Goal: Task Accomplishment & Management: Manage account settings

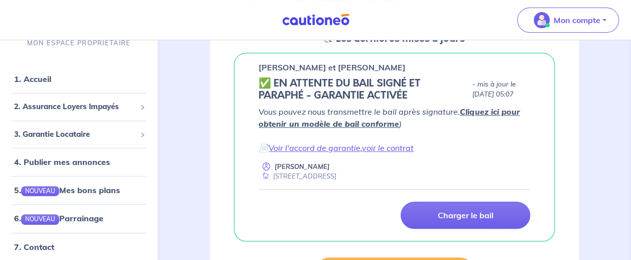
scroll to position [165, 0]
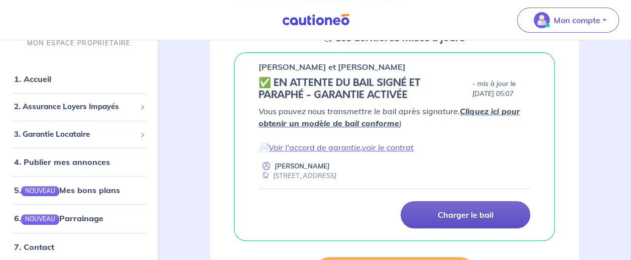
click at [464, 220] on link "Charger le bail" at bounding box center [466, 214] width 130 height 27
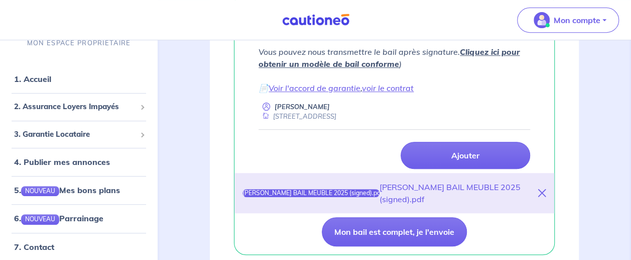
scroll to position [261, 0]
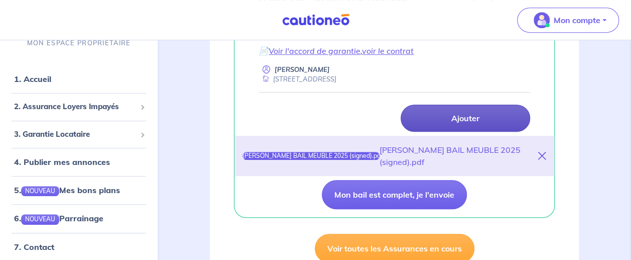
click at [476, 119] on p "Ajouter" at bounding box center [465, 118] width 28 height 10
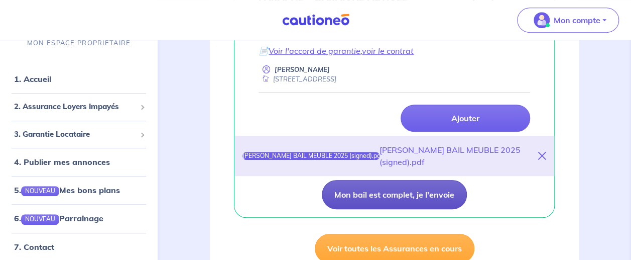
click at [370, 202] on button "Mon bail est complet, je l'envoie" at bounding box center [394, 194] width 145 height 29
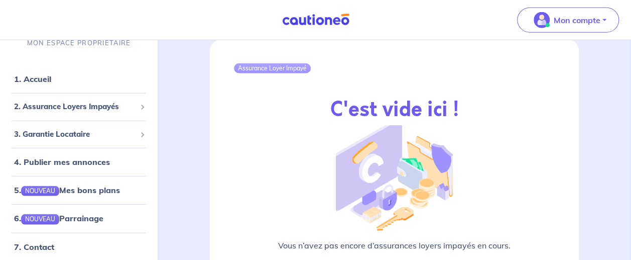
scroll to position [1407, 0]
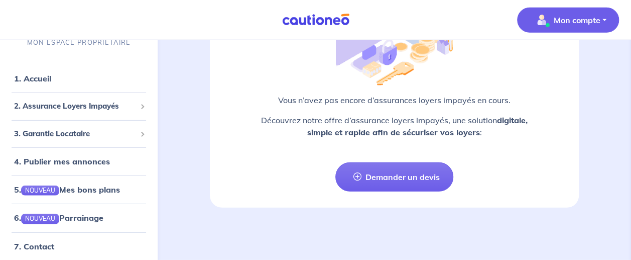
click at [602, 25] on button "Mon compte" at bounding box center [568, 20] width 102 height 25
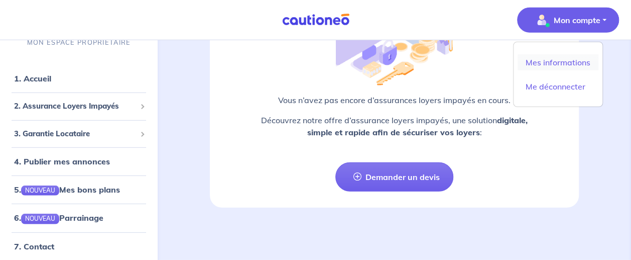
click at [563, 60] on link "Mes informations" at bounding box center [558, 62] width 81 height 16
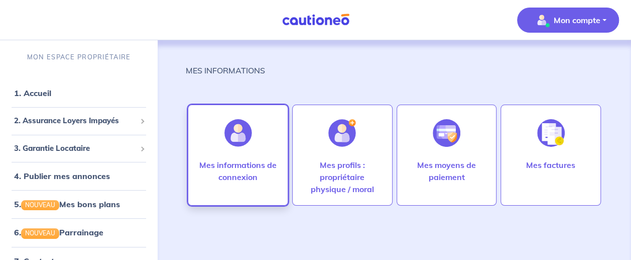
click at [237, 174] on p "Mes informations de connexion" at bounding box center [237, 171] width 79 height 24
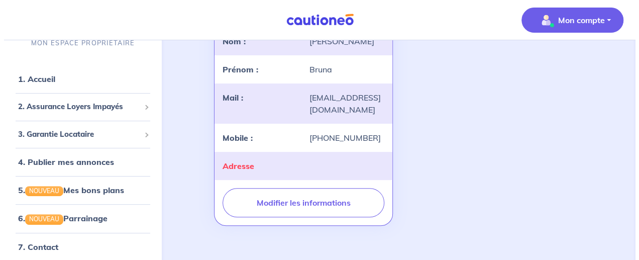
scroll to position [136, 0]
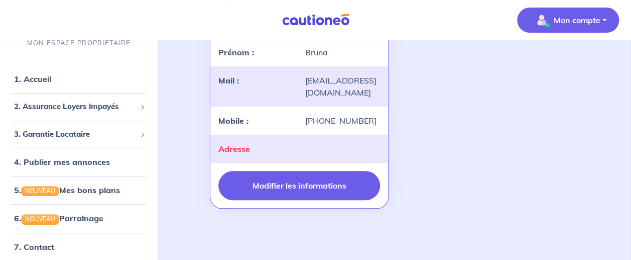
click at [295, 187] on button "Modifier les informations" at bounding box center [298, 185] width 161 height 29
select select "FR"
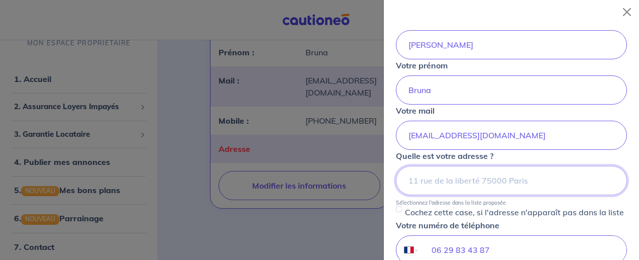
scroll to position [80, 0]
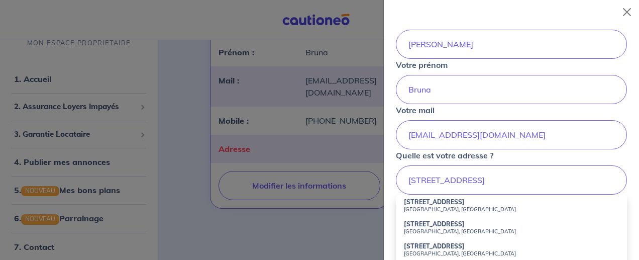
click at [455, 205] on small "Toulouse, France" at bounding box center [511, 208] width 215 height 7
type input "22 Rue de la Digue, Toulouse, France"
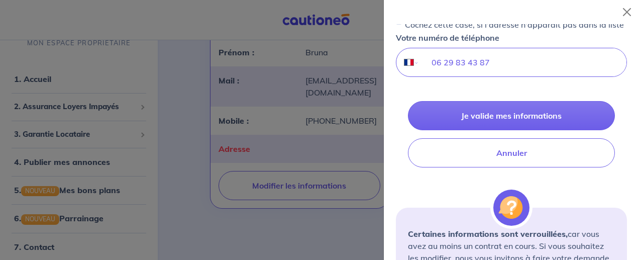
scroll to position [268, 0]
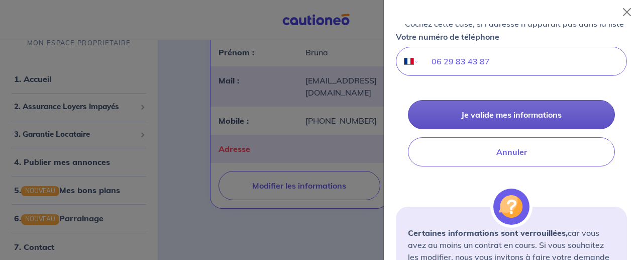
click at [531, 119] on button "Je valide mes informations" at bounding box center [511, 114] width 207 height 29
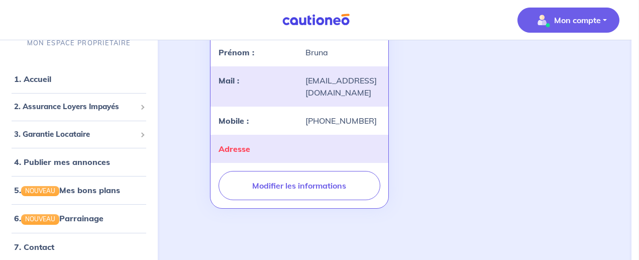
scroll to position [3, 0]
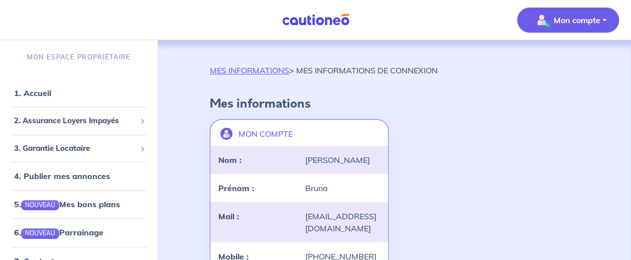
click at [583, 13] on span "Mon compte" at bounding box center [565, 20] width 71 height 16
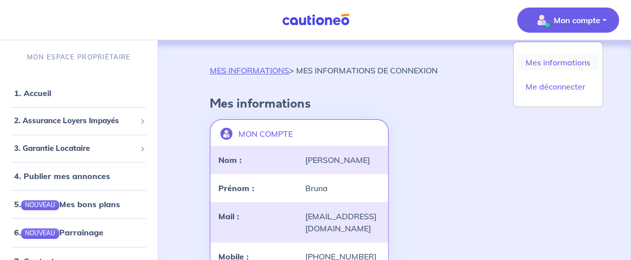
click at [578, 66] on link "Mes informations" at bounding box center [558, 62] width 81 height 16
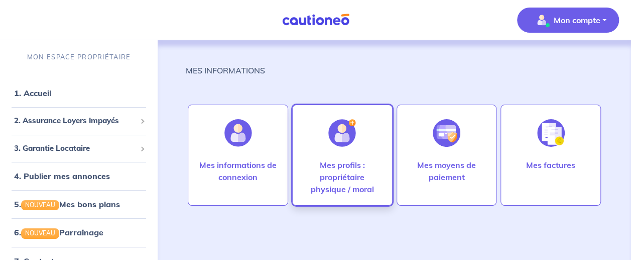
click at [333, 167] on p "Mes profils : propriétaire physique / moral" at bounding box center [342, 177] width 79 height 36
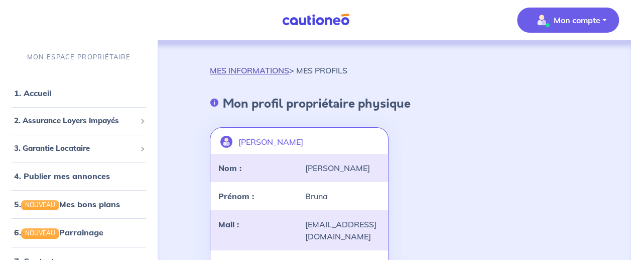
click at [221, 72] on link "MES INFORMATIONS" at bounding box center [249, 70] width 79 height 10
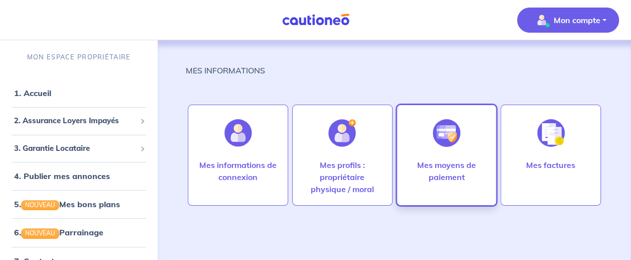
click at [447, 176] on p "Mes moyens de paiement" at bounding box center [446, 171] width 79 height 24
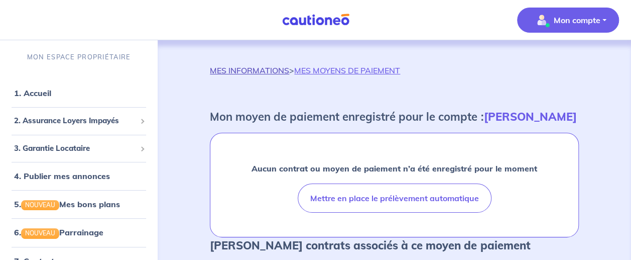
click at [255, 68] on link "MES INFORMATIONS" at bounding box center [249, 70] width 79 height 10
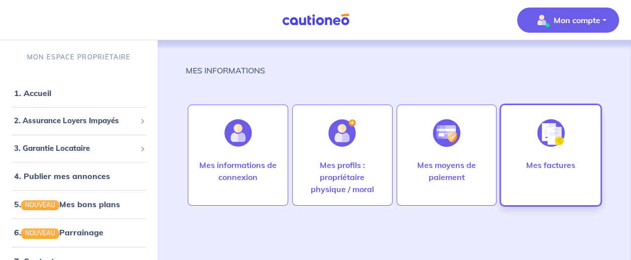
click at [529, 172] on div "Mes factures" at bounding box center [550, 181] width 65 height 44
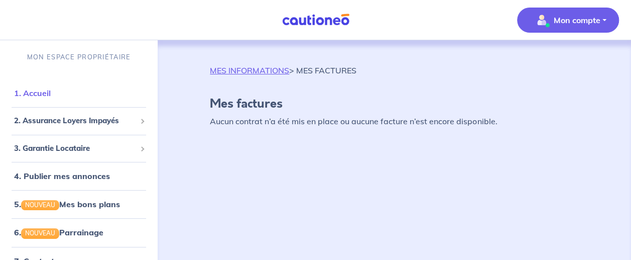
click at [31, 90] on link "1. Accueil" at bounding box center [32, 93] width 37 height 10
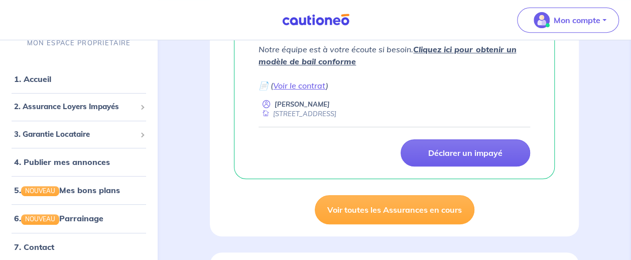
scroll to position [213, 0]
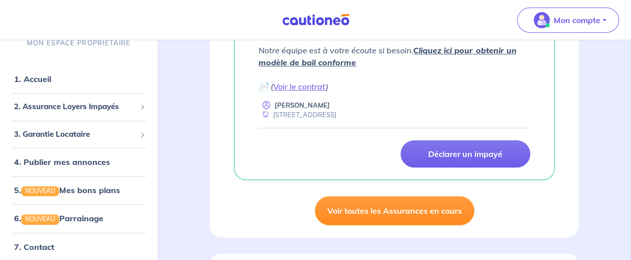
click at [362, 218] on link "Voir toutes les Assurances en cours" at bounding box center [395, 210] width 160 height 29
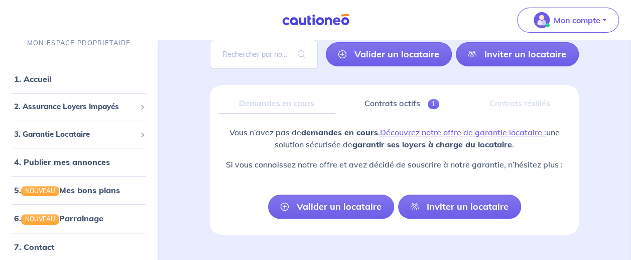
scroll to position [100, 0]
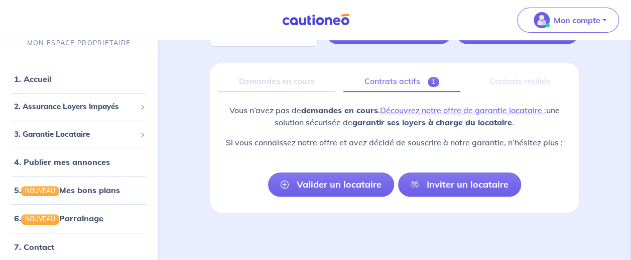
click at [398, 80] on link "Contrats actifs 1" at bounding box center [401, 81] width 117 height 21
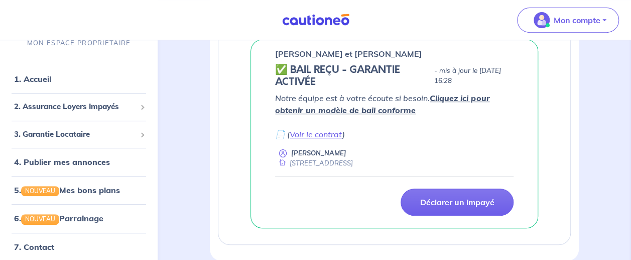
scroll to position [219, 0]
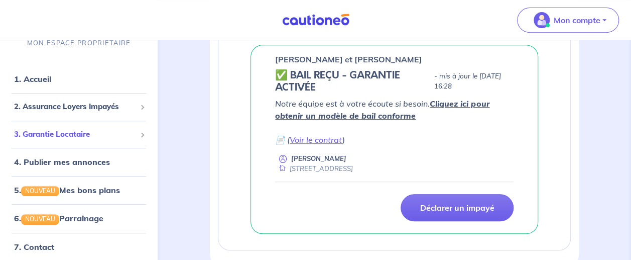
click at [43, 134] on span "3. Garantie Locataire" at bounding box center [75, 134] width 122 height 12
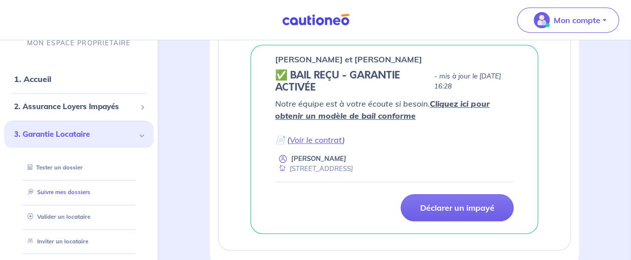
click at [57, 194] on link "Suivre mes dossiers" at bounding box center [57, 191] width 67 height 7
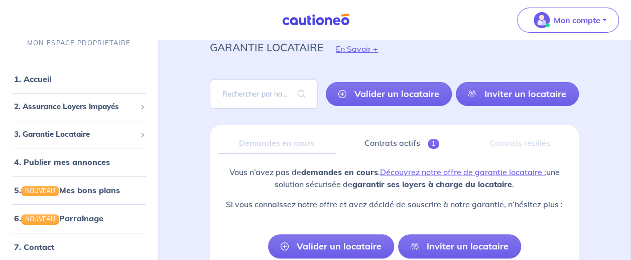
scroll to position [37, 0]
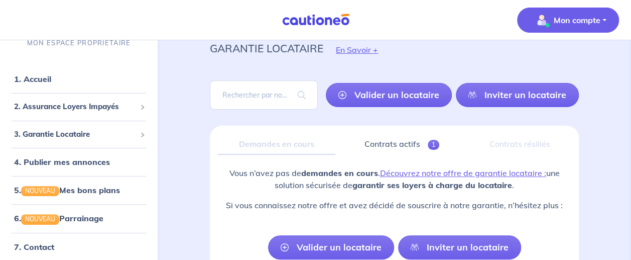
click at [592, 25] on p "Mon compte" at bounding box center [577, 20] width 47 height 12
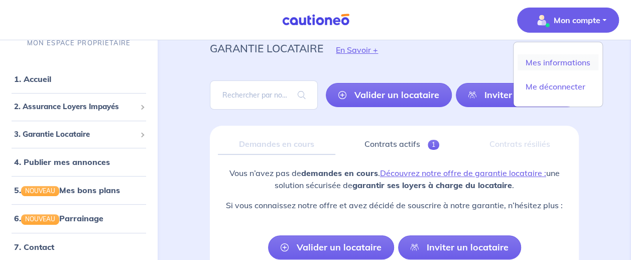
click at [573, 66] on link "Mes informations" at bounding box center [558, 62] width 81 height 16
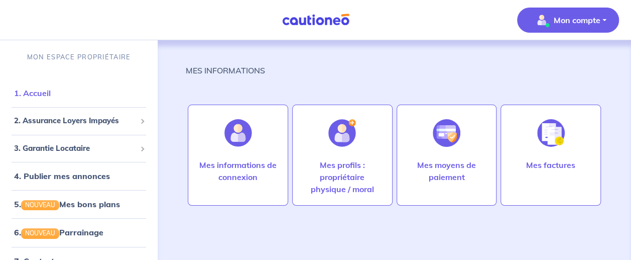
click at [44, 92] on link "1. Accueil" at bounding box center [32, 93] width 37 height 10
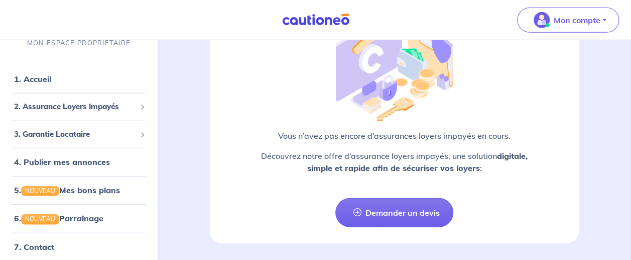
scroll to position [1407, 0]
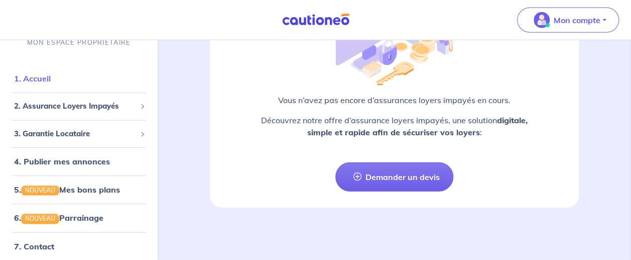
click at [49, 74] on link "1. Accueil" at bounding box center [32, 78] width 37 height 10
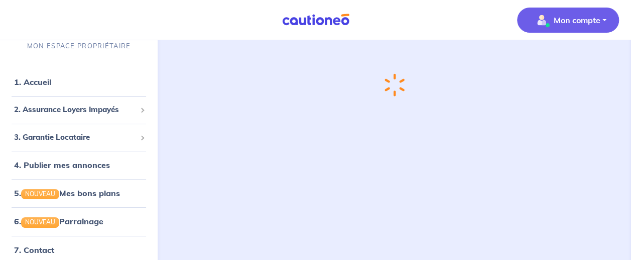
scroll to position [0, 0]
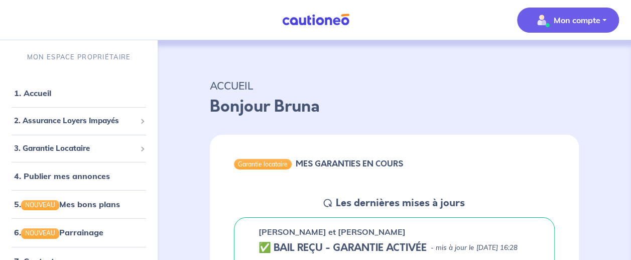
click at [608, 24] on button "Mon compte" at bounding box center [568, 20] width 102 height 25
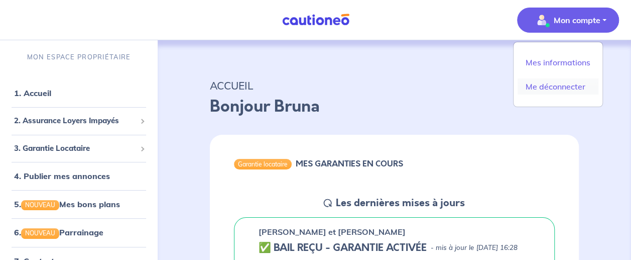
click at [543, 86] on link "Me déconnecter" at bounding box center [558, 86] width 81 height 16
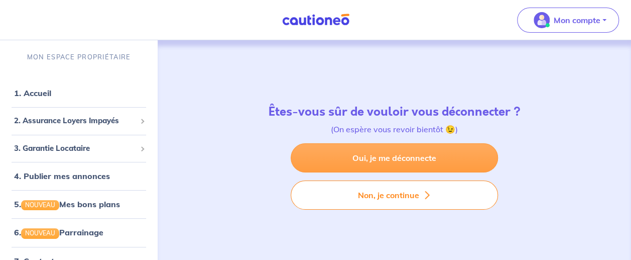
click at [370, 157] on link "Oui, je me déconnecte" at bounding box center [394, 157] width 207 height 29
